Goal: Information Seeking & Learning: Learn about a topic

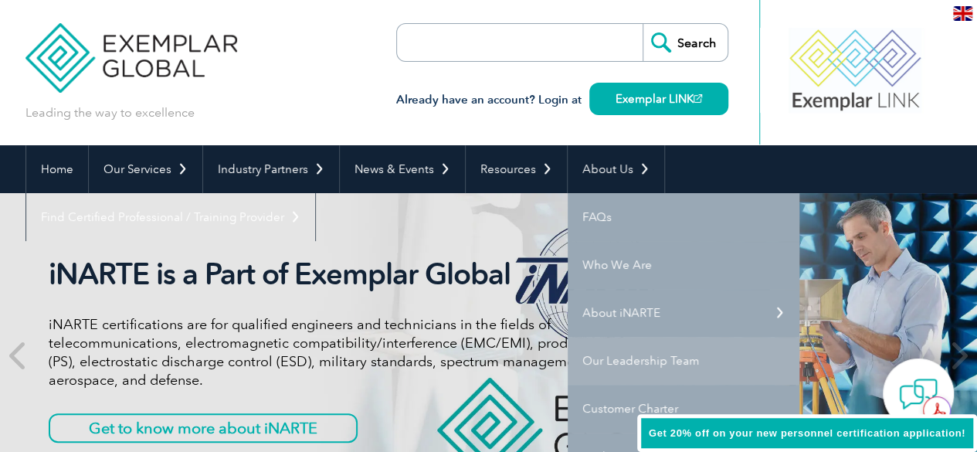
click at [615, 356] on link "Our Leadership Team" at bounding box center [684, 361] width 232 height 48
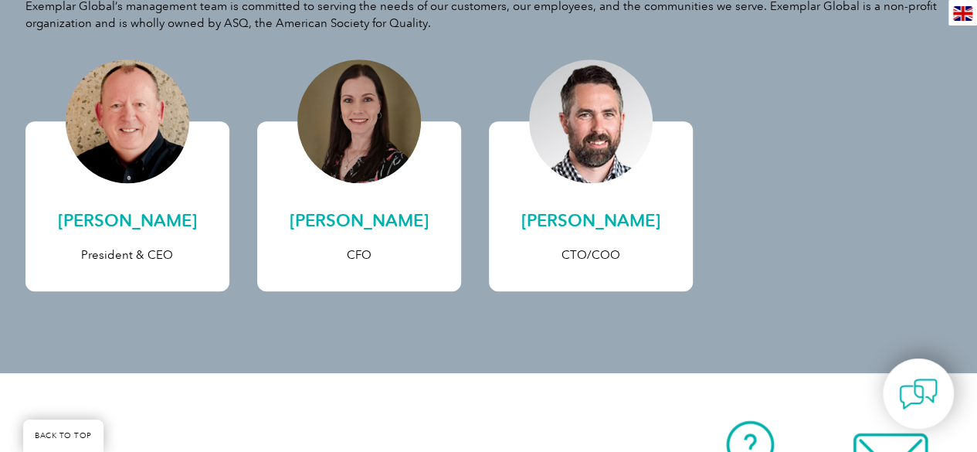
scroll to position [791, 0]
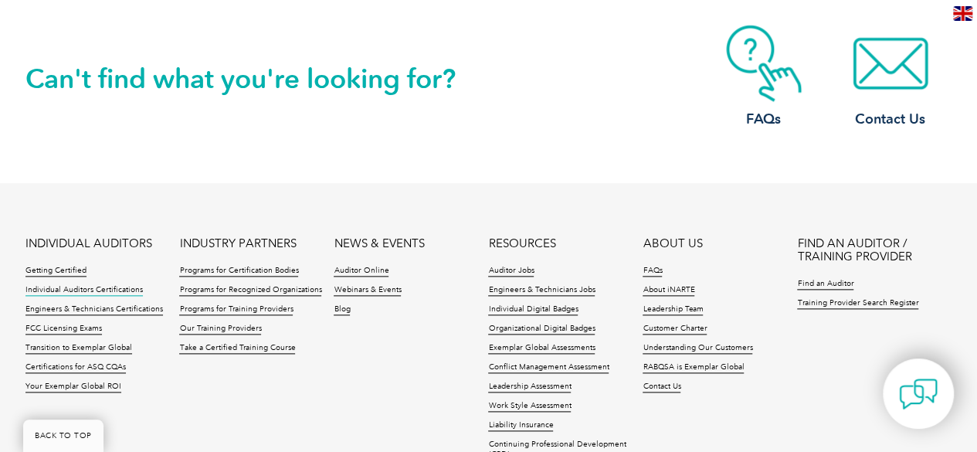
click at [44, 289] on link "Individual Auditors Certifications" at bounding box center [83, 290] width 117 height 11
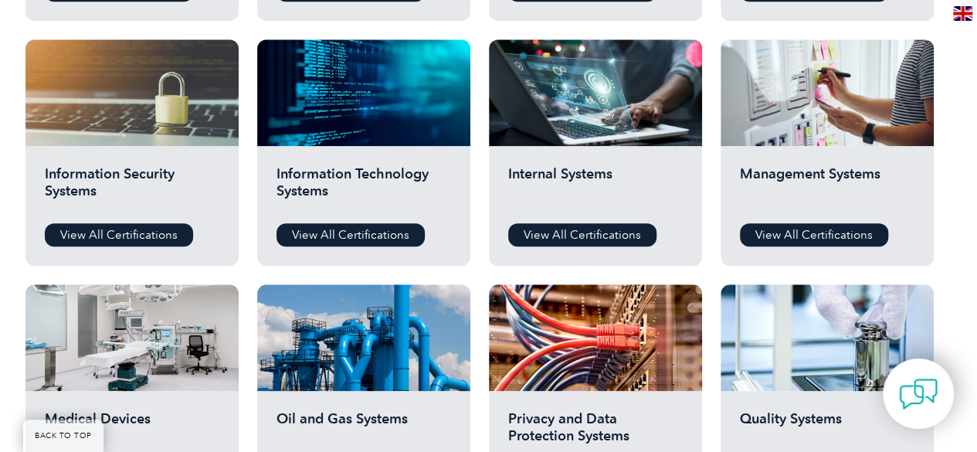
scroll to position [1186, 0]
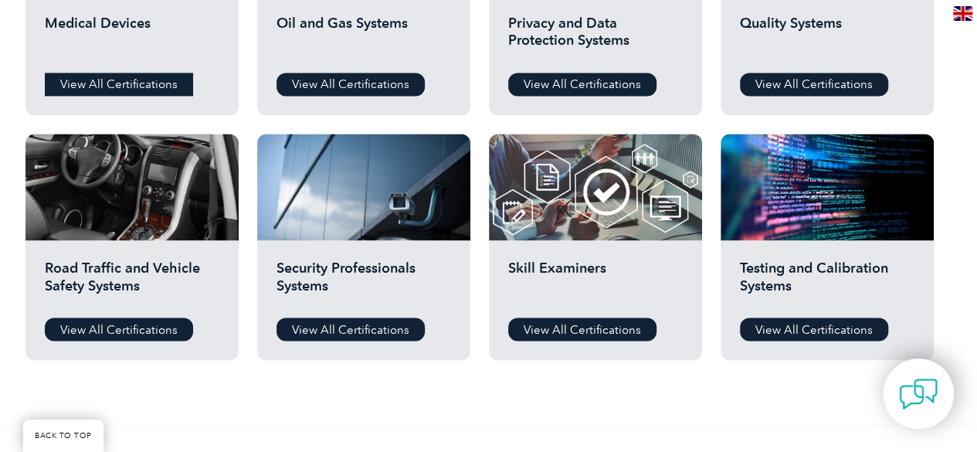
click at [94, 84] on link "View All Certifications" at bounding box center [119, 84] width 148 height 23
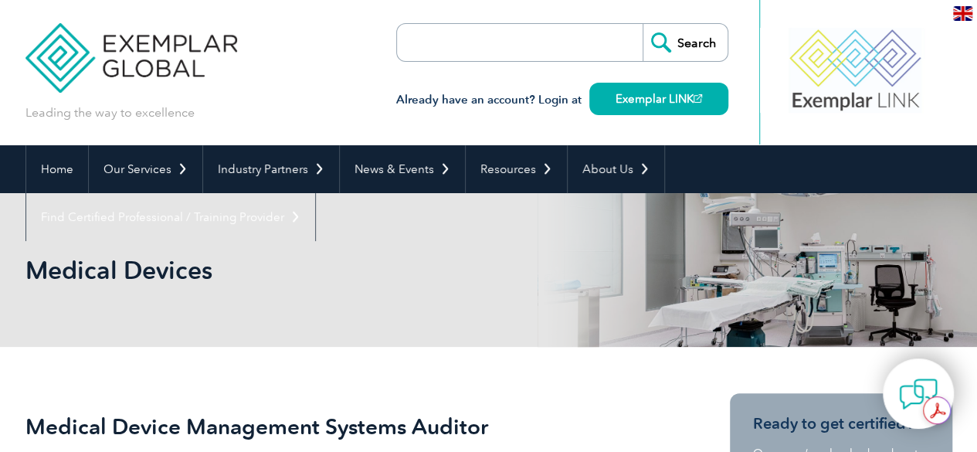
scroll to position [395, 0]
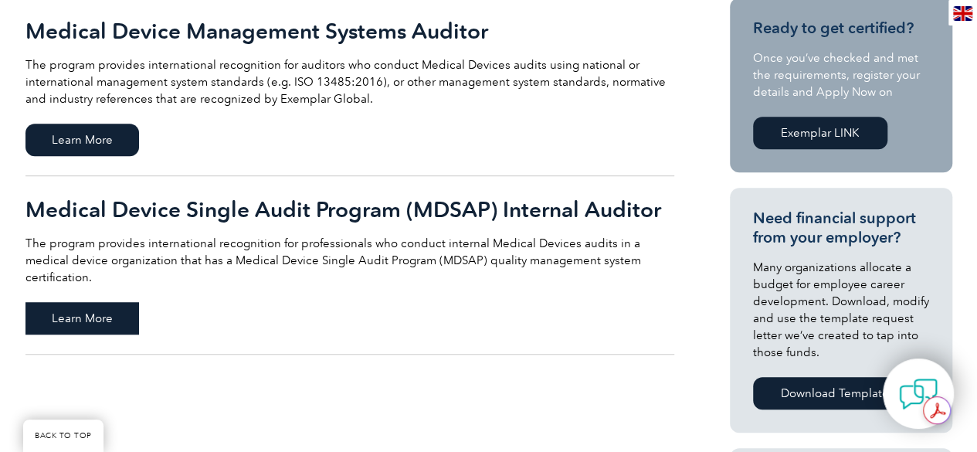
click at [114, 302] on span "Learn More" at bounding box center [82, 318] width 114 height 32
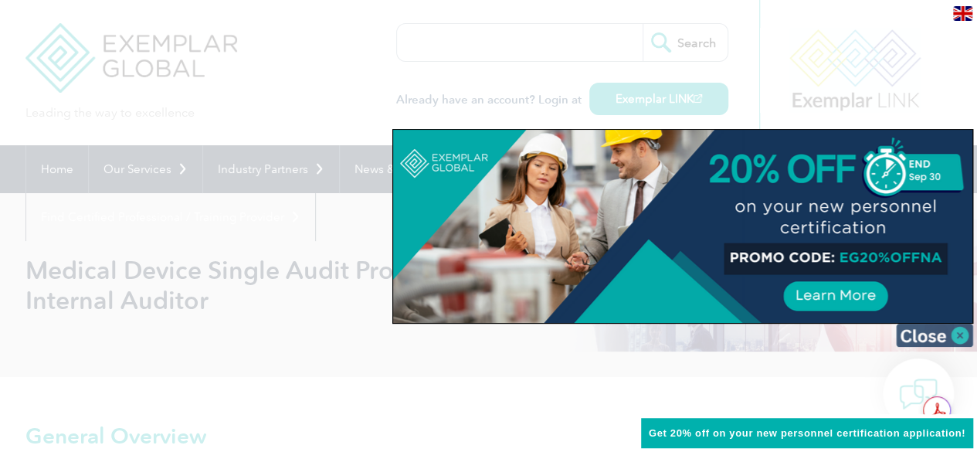
click at [958, 333] on img at bounding box center [934, 335] width 77 height 23
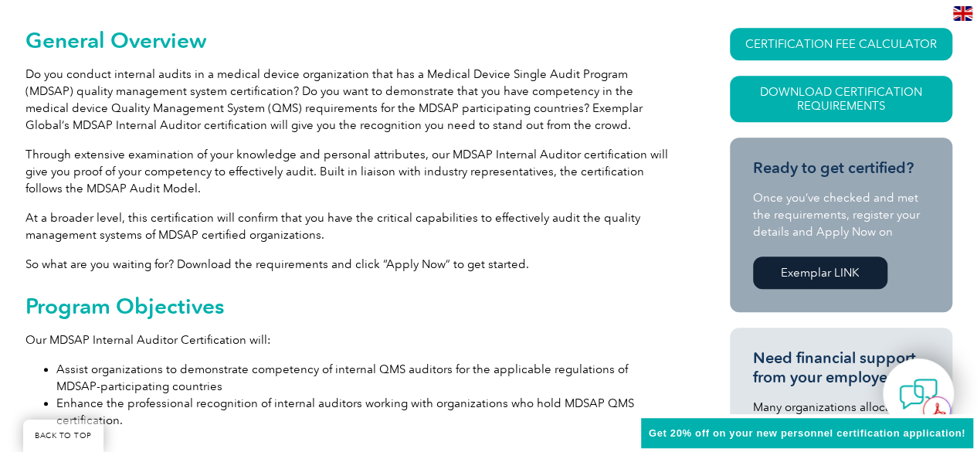
scroll to position [791, 0]
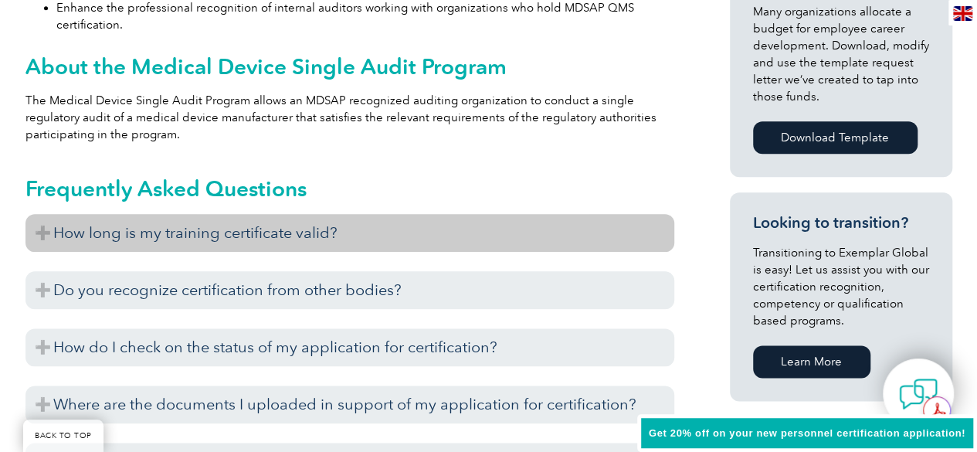
click at [46, 236] on h3 "How long is my training certificate valid?" at bounding box center [349, 233] width 649 height 38
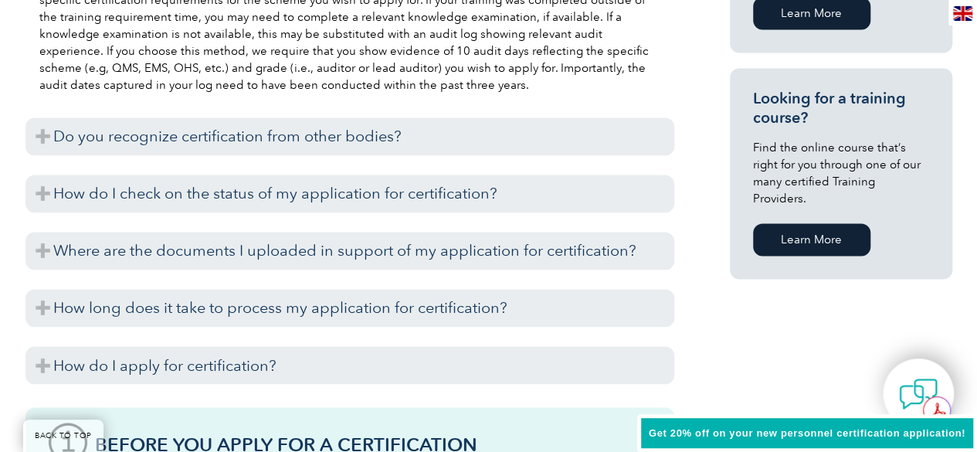
scroll to position [1162, 0]
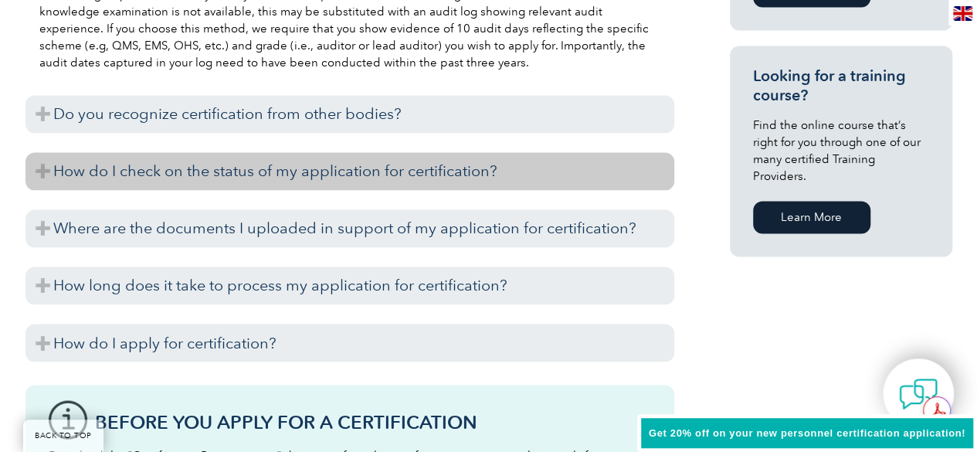
click at [38, 181] on h3 "How do I check on the status of my application for certification?" at bounding box center [349, 171] width 649 height 38
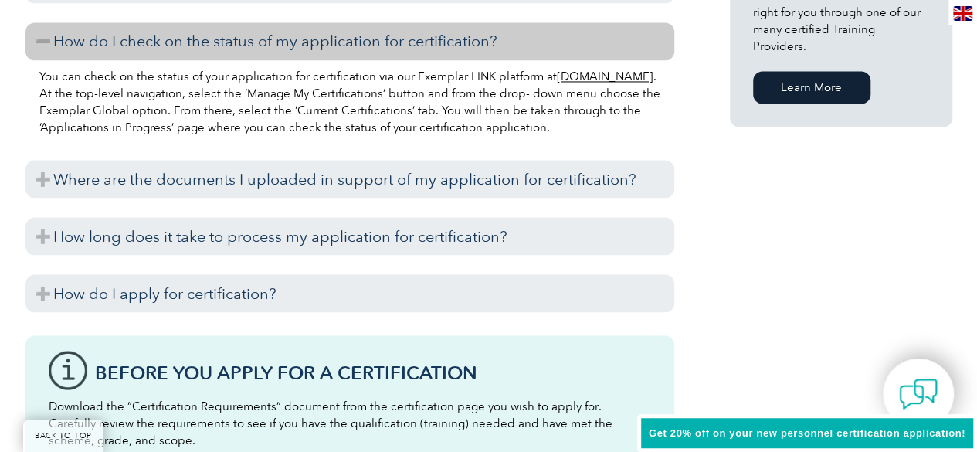
scroll to position [1316, 0]
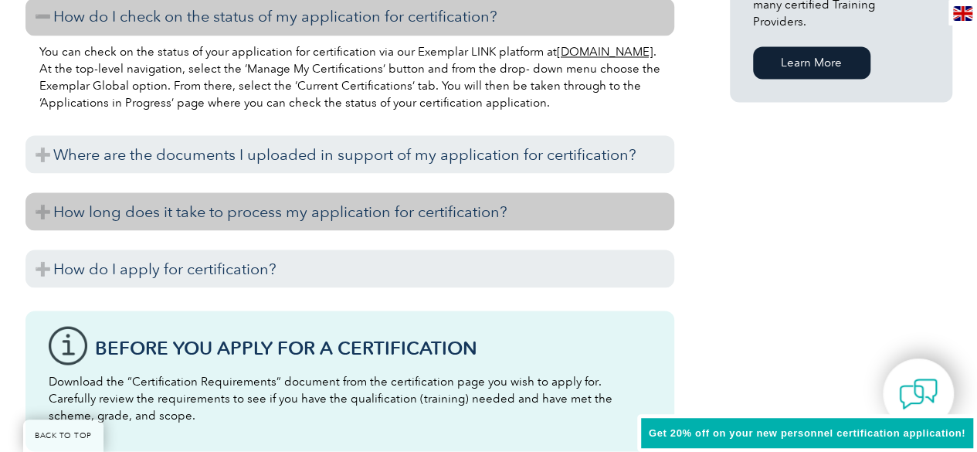
click at [36, 212] on h3 "How long does it take to process my application for certification?" at bounding box center [349, 211] width 649 height 38
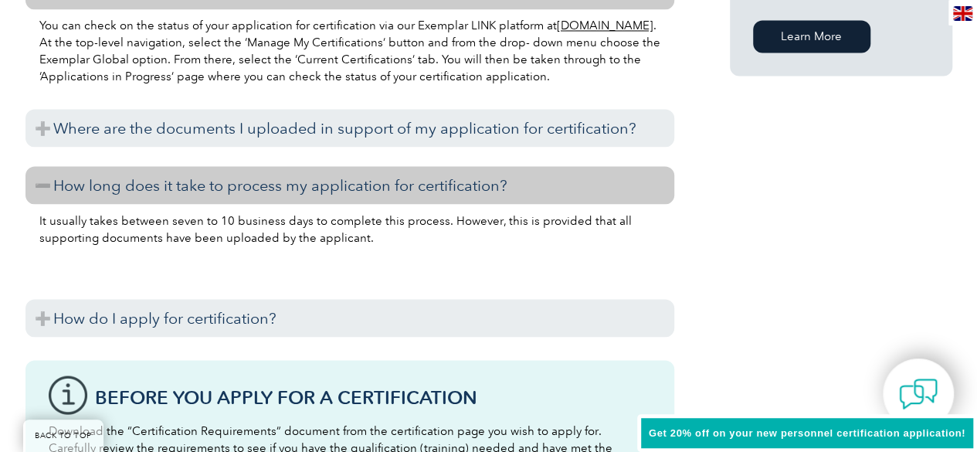
scroll to position [1347, 0]
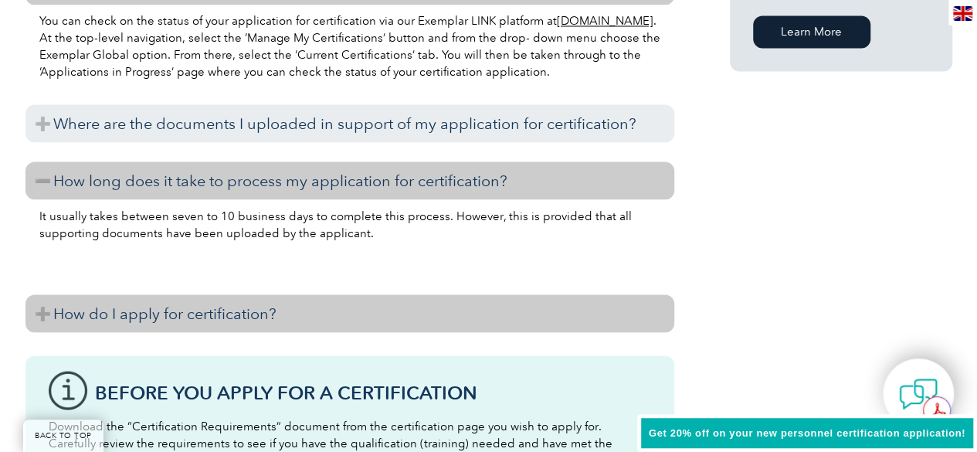
click at [48, 314] on h3 "How do I apply for certification?" at bounding box center [349, 313] width 649 height 38
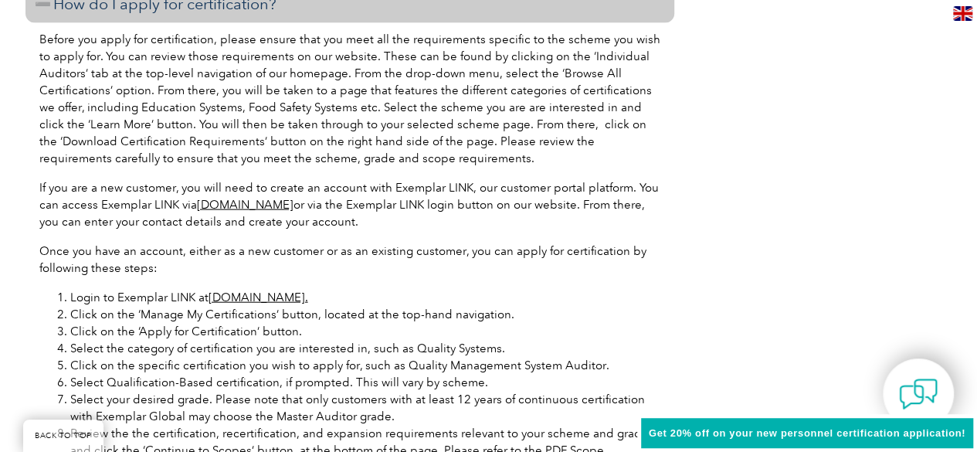
scroll to position [1687, 0]
